Goal: Task Accomplishment & Management: Manage account settings

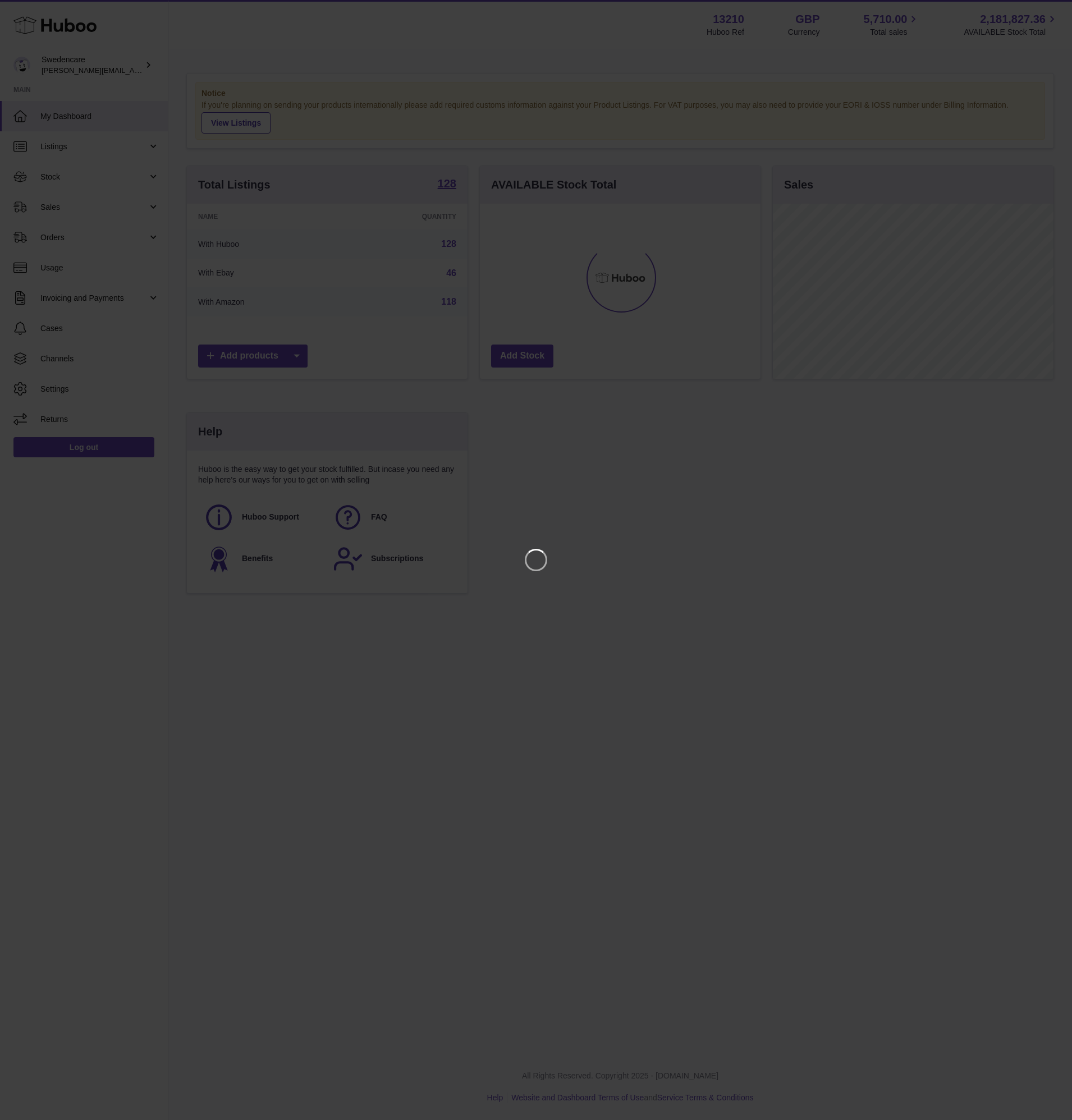
scroll to position [175, 281]
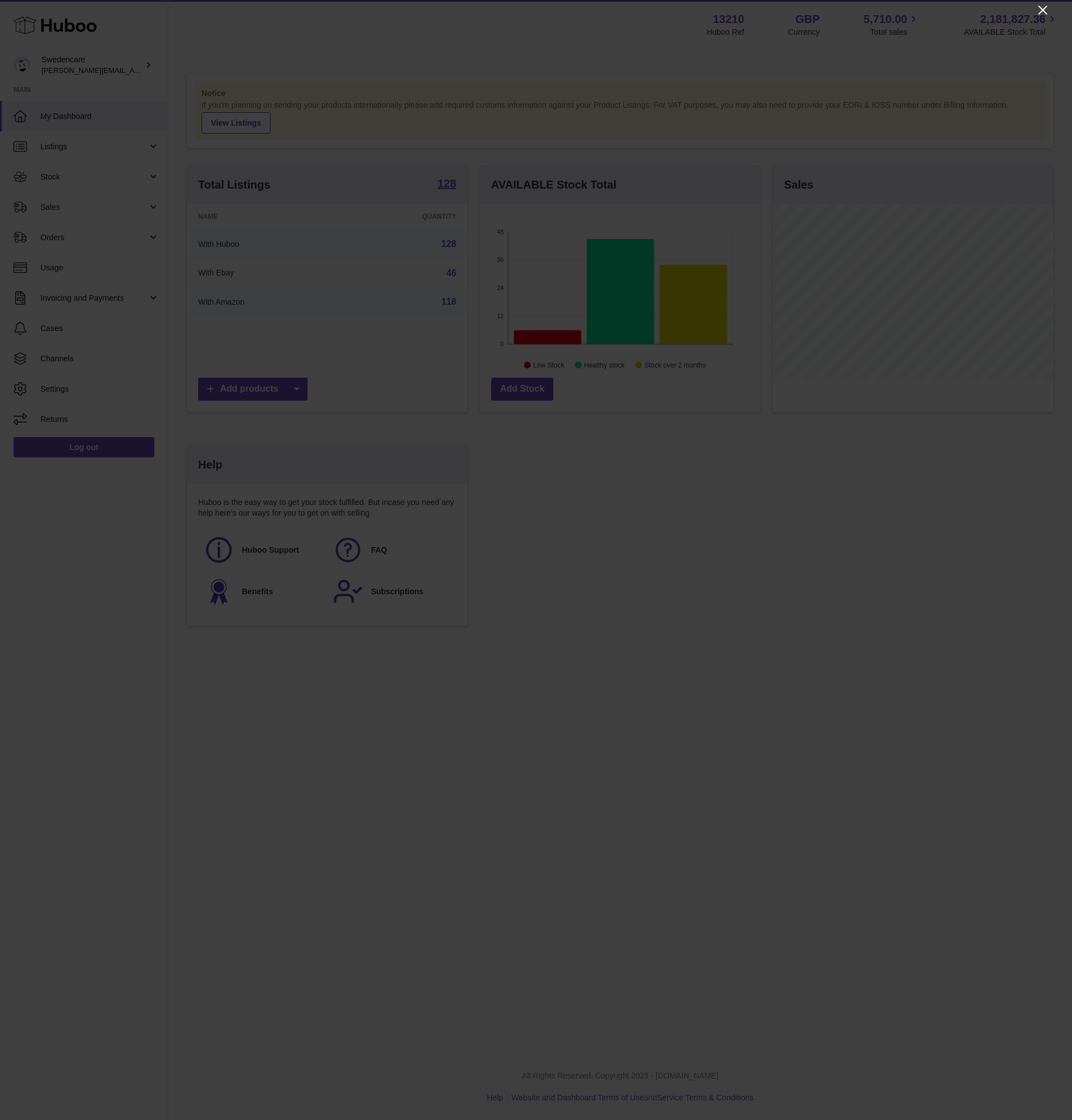
click at [1039, 8] on icon "Close" at bounding box center [1043, 10] width 14 height 14
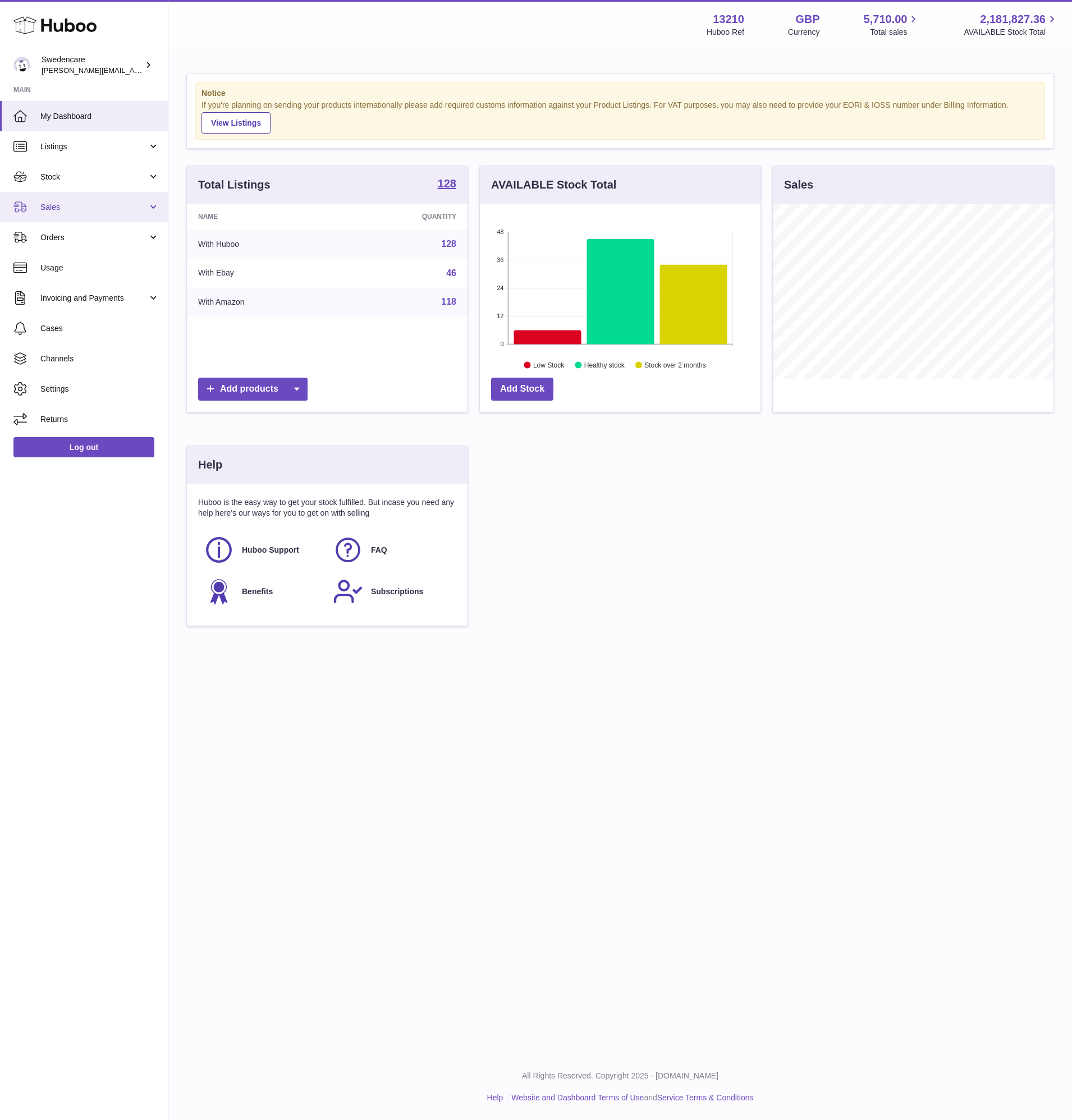
click at [83, 214] on link "Sales" at bounding box center [84, 207] width 168 height 31
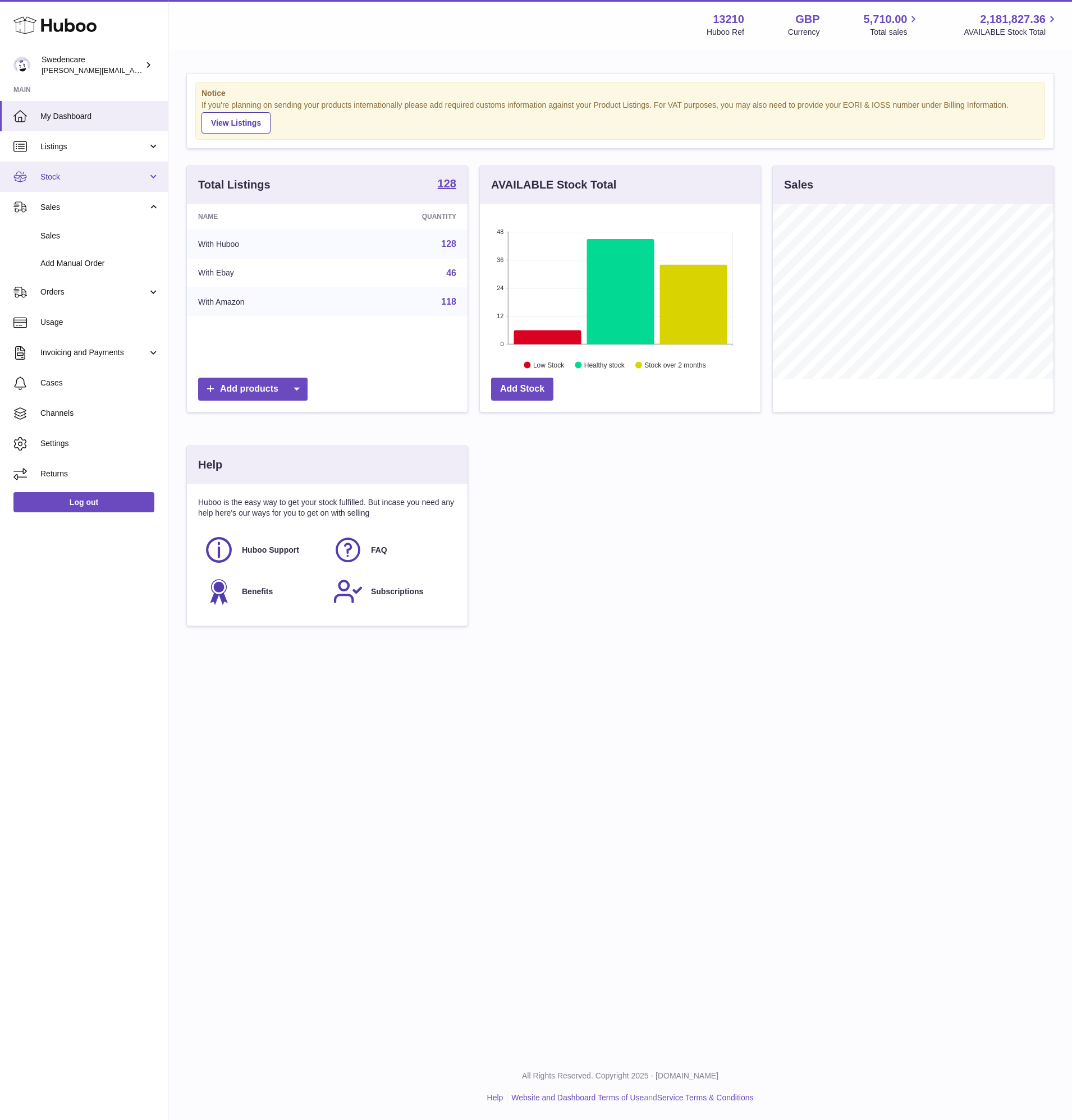
click at [97, 170] on link "Stock" at bounding box center [84, 177] width 168 height 31
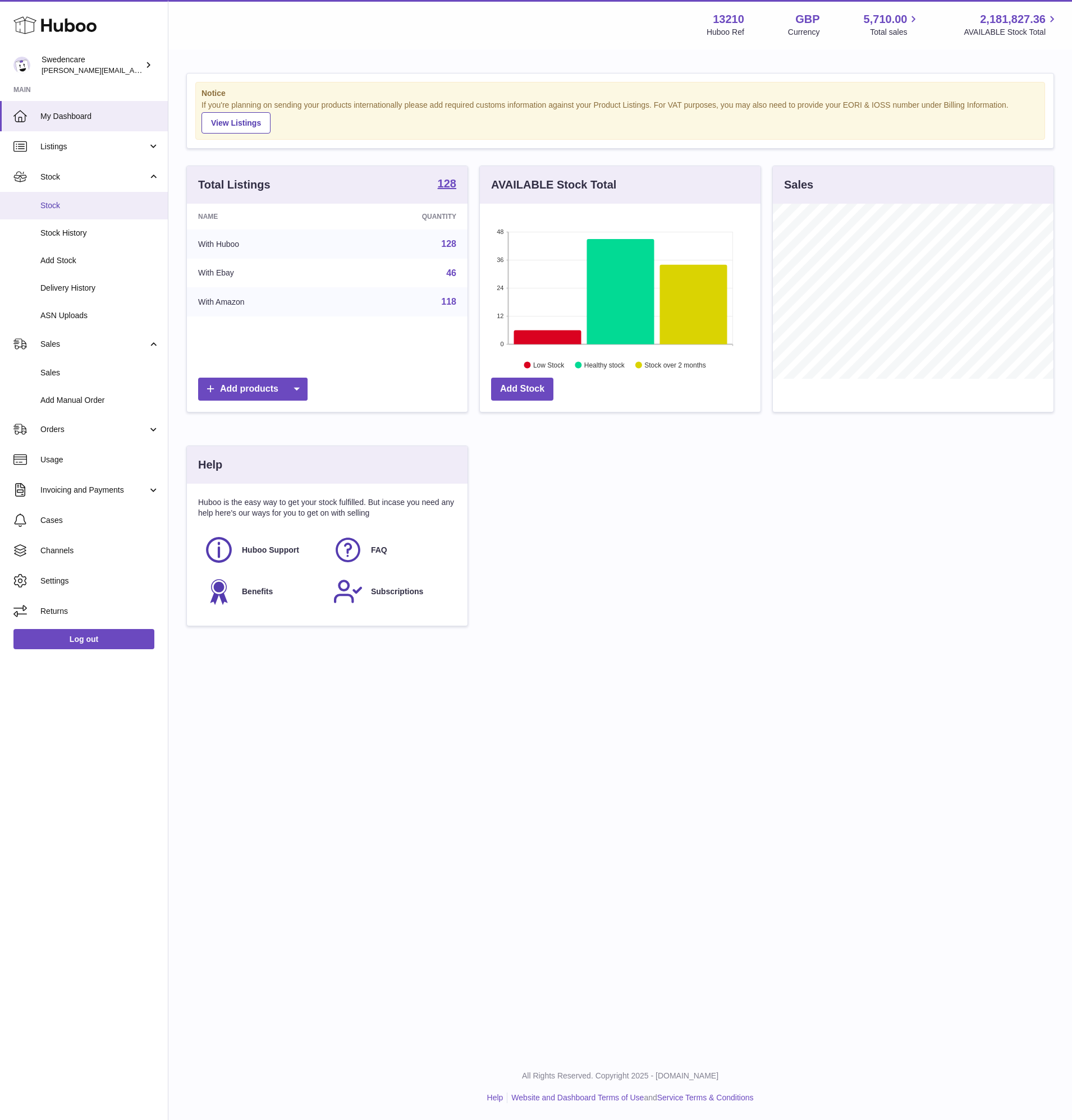
click at [96, 210] on span "Stock" at bounding box center [99, 205] width 119 height 10
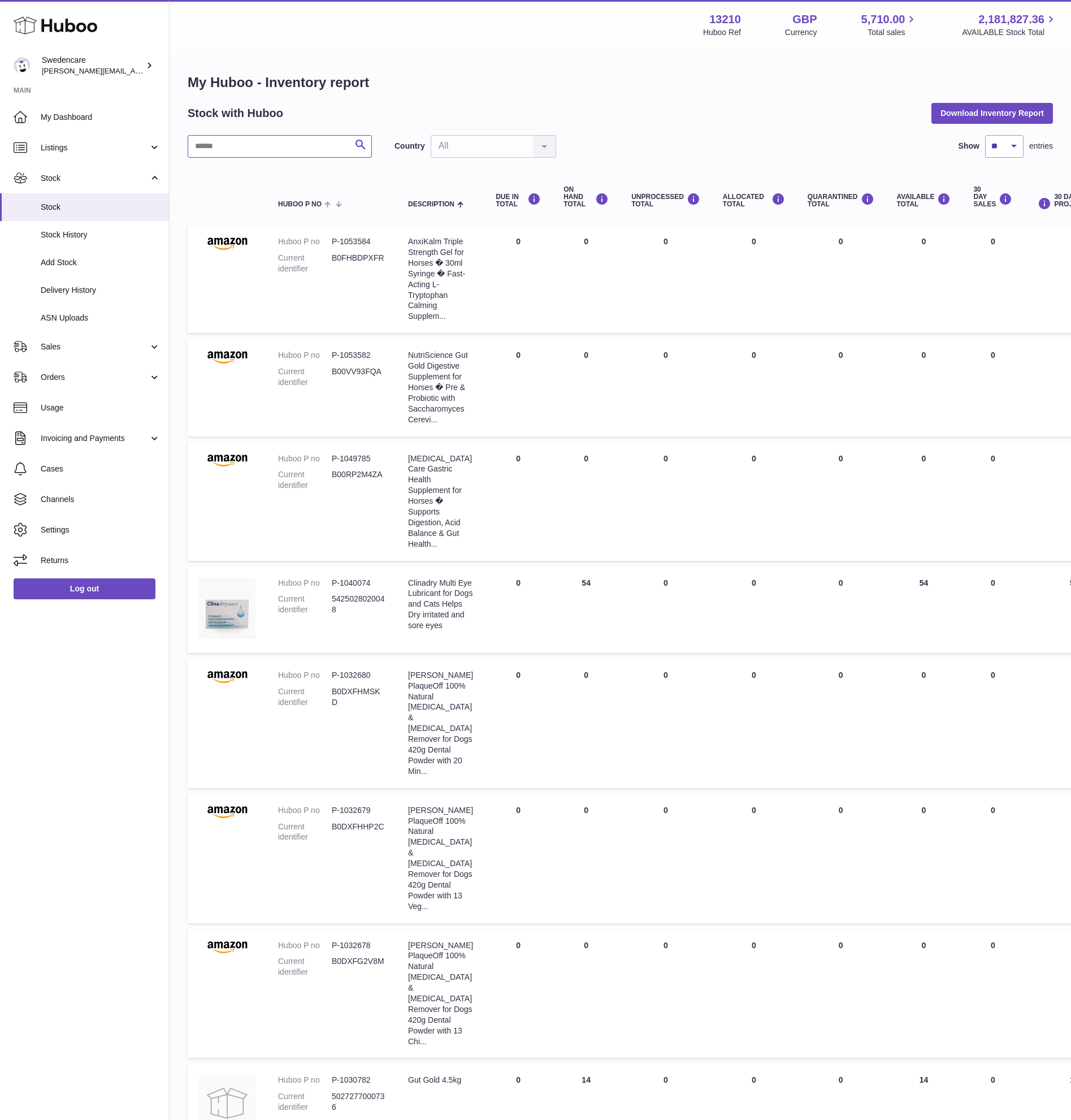
click at [213, 143] on input "text" at bounding box center [280, 146] width 184 height 23
type input "*****"
